Goal: Navigation & Orientation: Find specific page/section

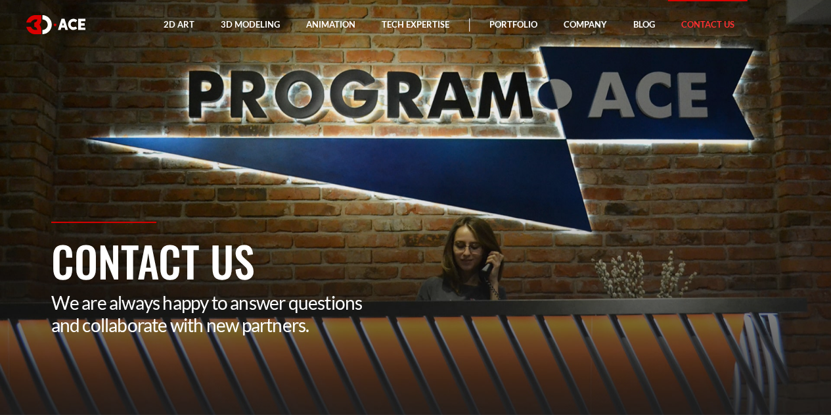
drag, startPoint x: 0, startPoint y: 0, endPoint x: 832, endPoint y: 122, distance: 840.5
drag, startPoint x: 401, startPoint y: 137, endPoint x: 392, endPoint y: 137, distance: 9.2
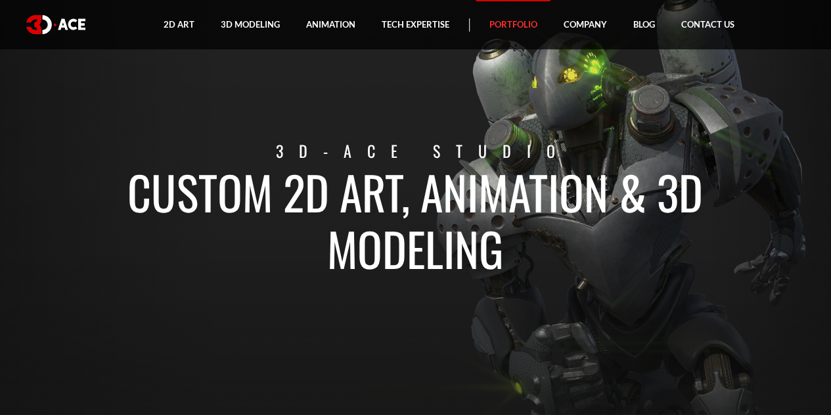
click at [503, 23] on link "Portfolio" at bounding box center [513, 24] width 74 height 49
